Goal: Transaction & Acquisition: Subscribe to service/newsletter

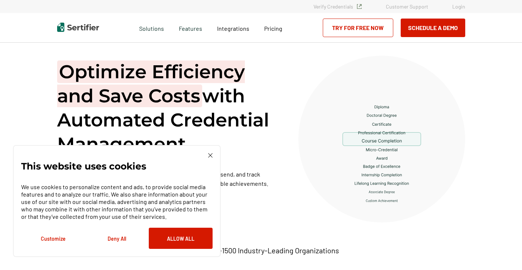
click at [210, 155] on img at bounding box center [210, 155] width 4 height 4
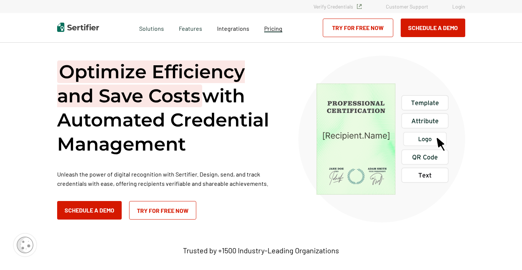
click at [276, 32] on span "Pricing" at bounding box center [273, 28] width 18 height 7
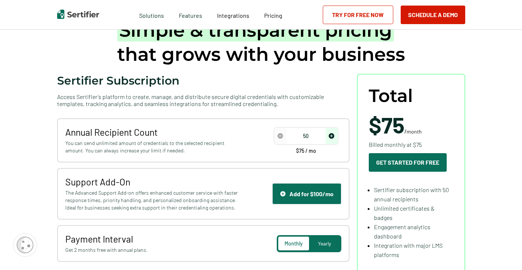
scroll to position [51, 0]
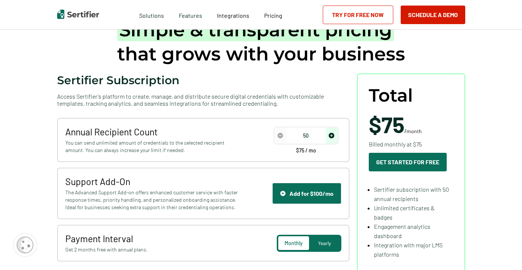
click at [288, 247] on div "Monthly" at bounding box center [293, 243] width 31 height 14
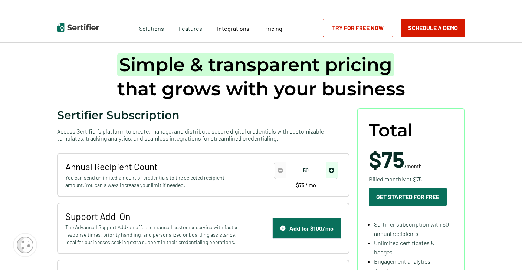
scroll to position [4, 0]
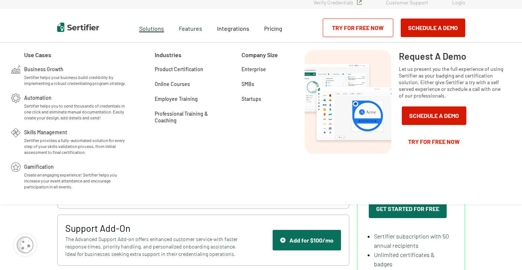
click at [151, 29] on span "Solutions" at bounding box center [151, 27] width 25 height 9
click at [88, 26] on img at bounding box center [78, 27] width 42 height 9
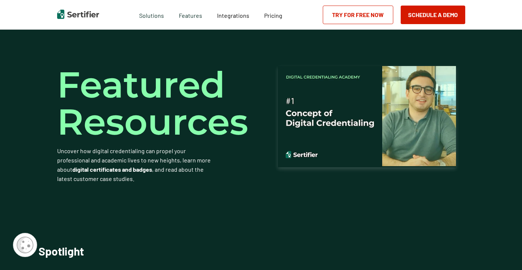
scroll to position [1574, 0]
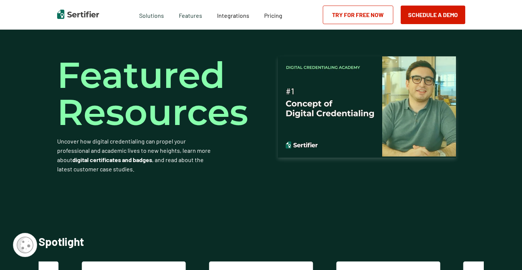
click at [398, 103] on img at bounding box center [367, 106] width 178 height 100
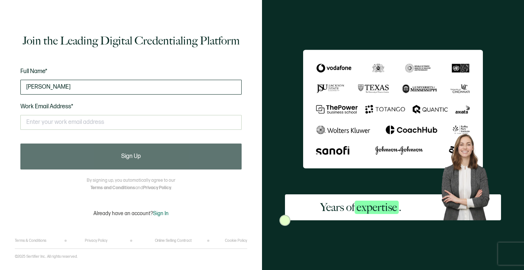
type input "Bianca Wells"
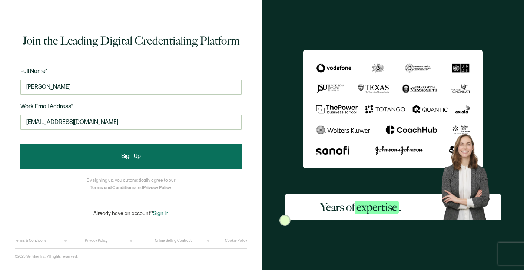
type input "info@nexuscmesocal.org"
click at [134, 156] on span "Sign Up" at bounding box center [131, 157] width 20 height 6
